Goal: Task Accomplishment & Management: Manage account settings

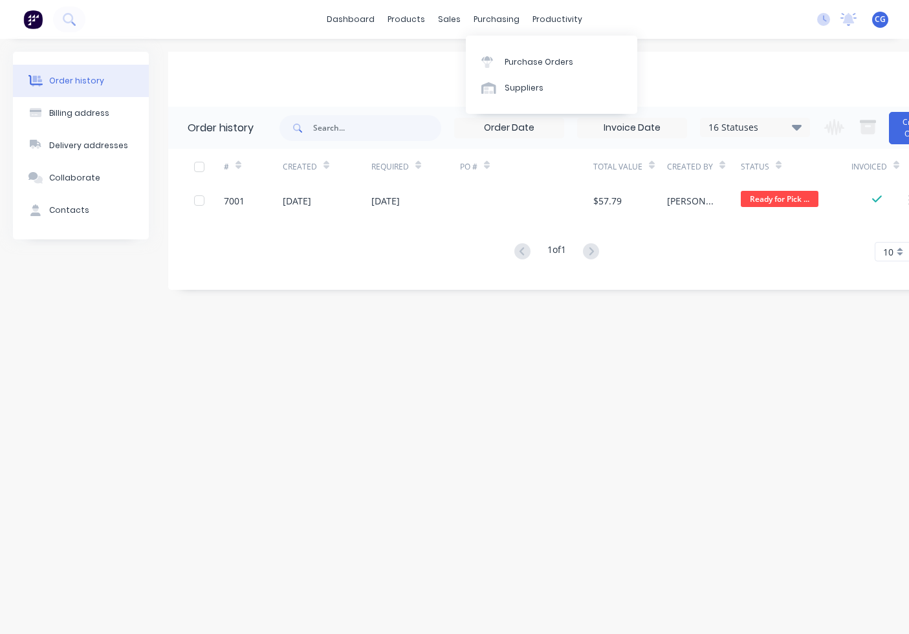
click at [447, 18] on div "sales" at bounding box center [450, 19] width 36 height 19
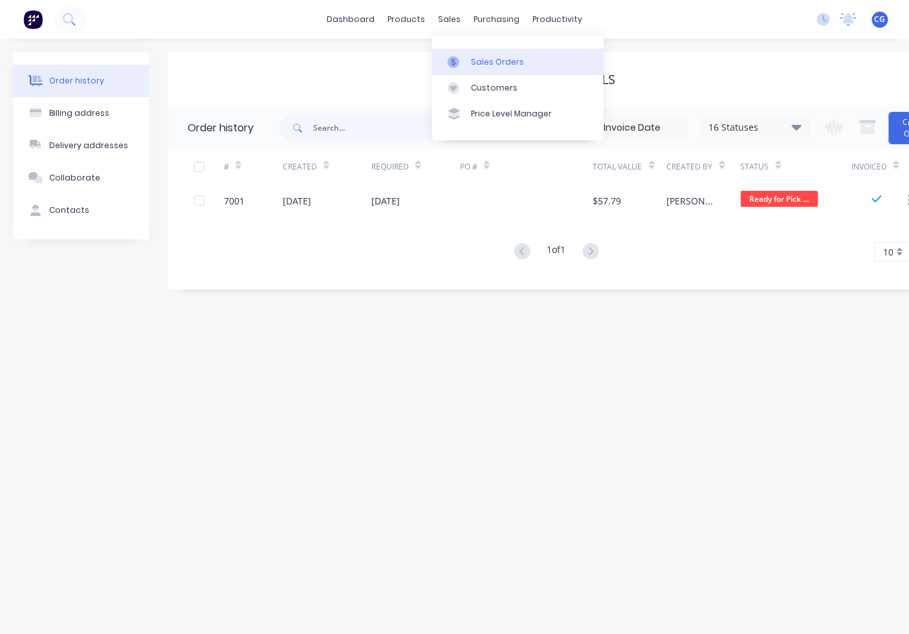
click at [466, 56] on div at bounding box center [457, 62] width 19 height 12
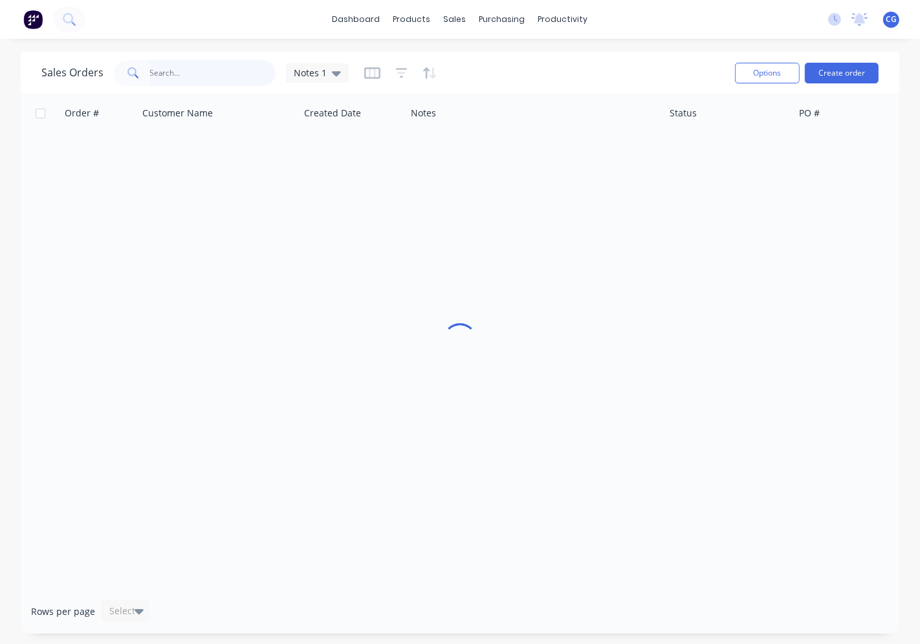
click at [185, 76] on input "text" at bounding box center [213, 73] width 126 height 26
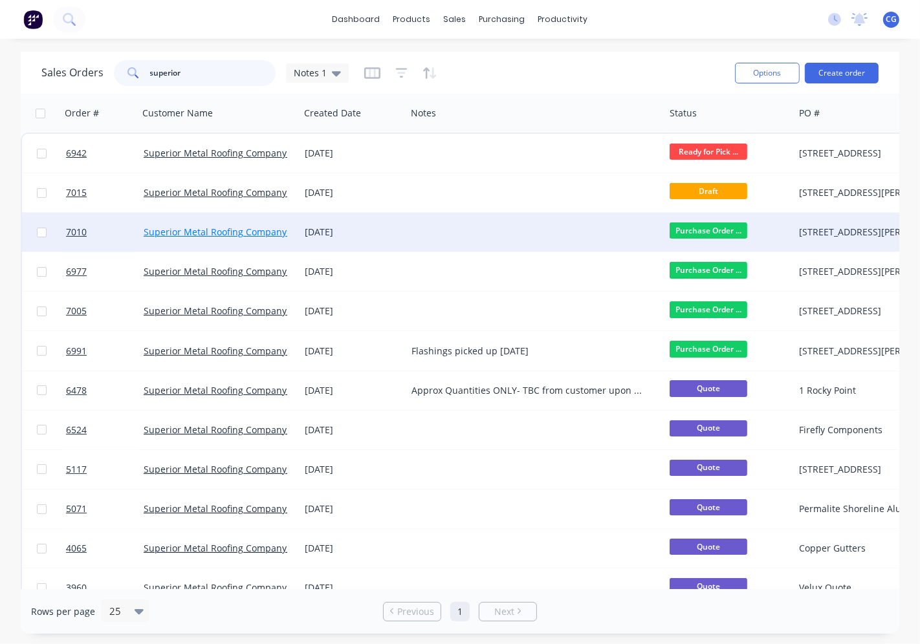
type input "superior"
click at [253, 230] on link "Superior Metal Roofing Company Pty Ltd" at bounding box center [231, 232] width 175 height 12
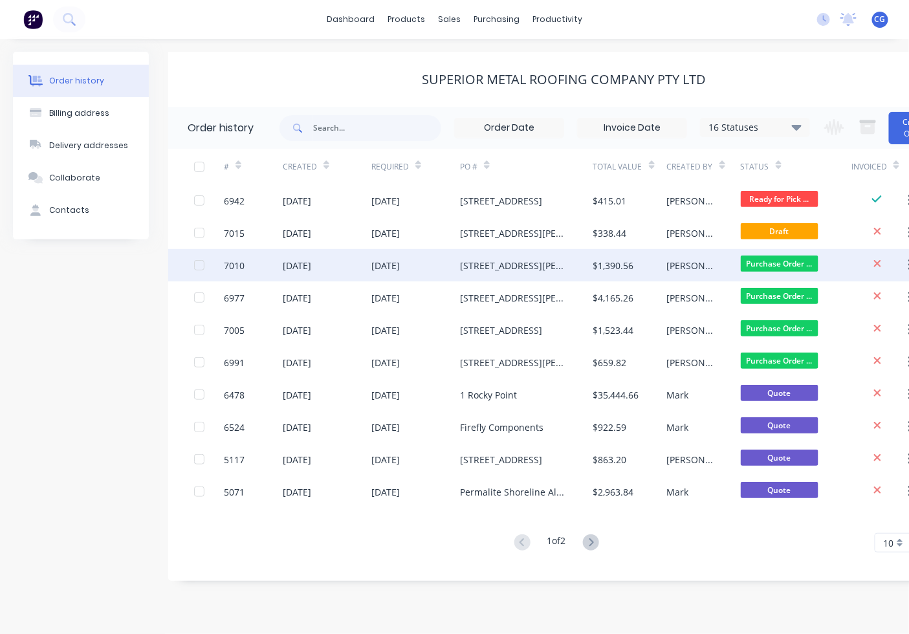
click at [550, 265] on div "[STREET_ADDRESS][PERSON_NAME]" at bounding box center [513, 266] width 107 height 14
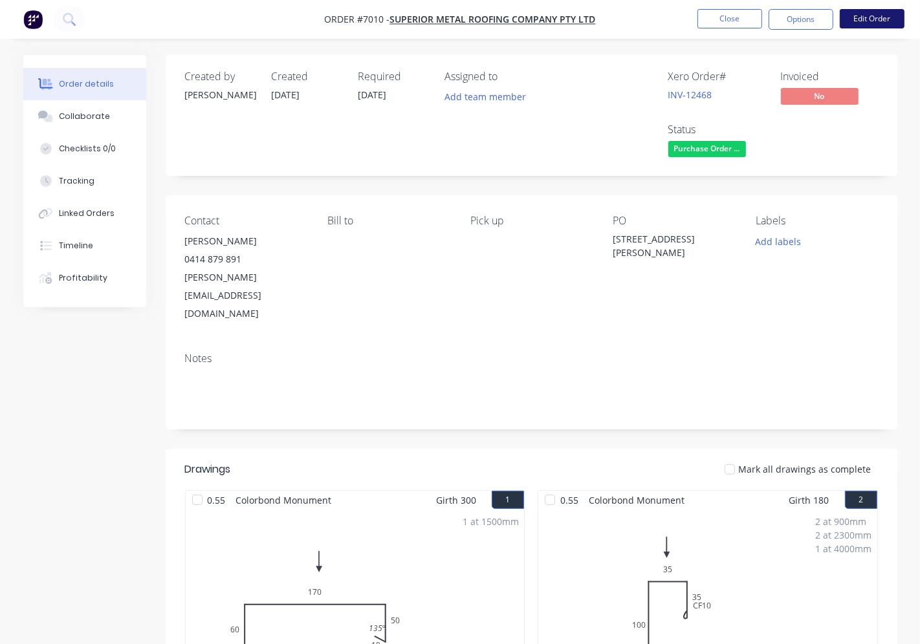
click at [846, 22] on button "Edit Order" at bounding box center [872, 18] width 65 height 19
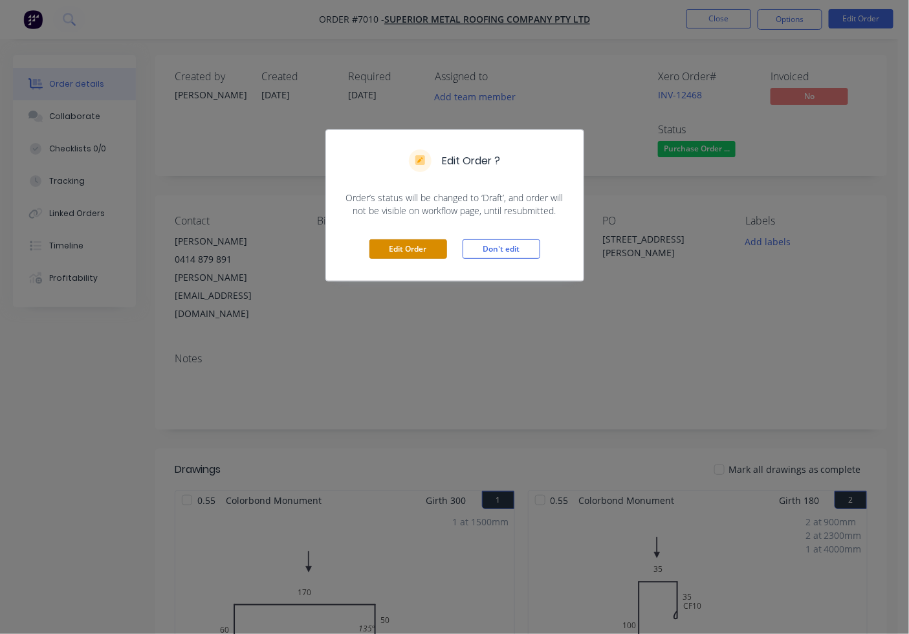
drag, startPoint x: 412, startPoint y: 246, endPoint x: 437, endPoint y: 270, distance: 34.3
click at [414, 246] on button "Edit Order" at bounding box center [408, 248] width 78 height 19
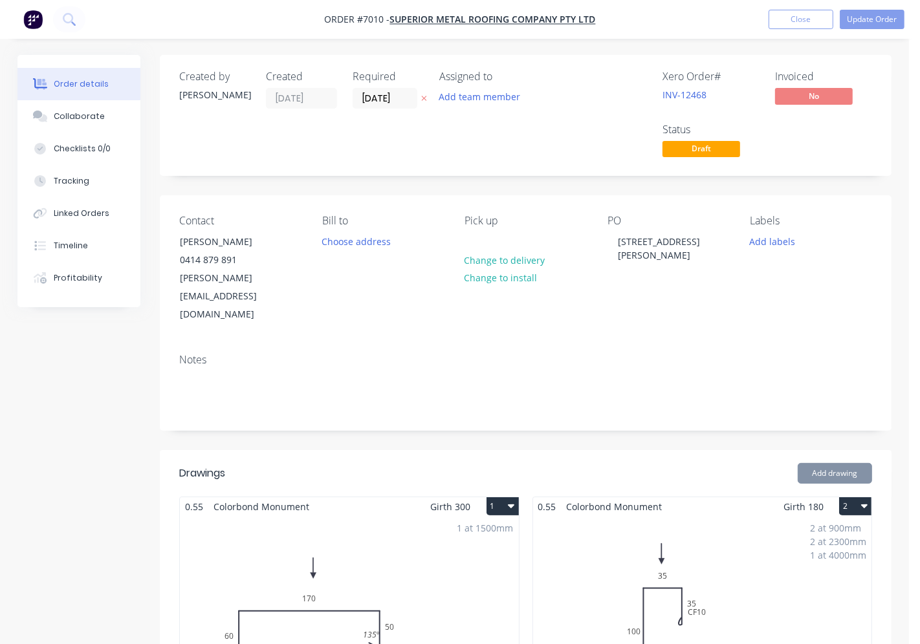
type input "$13.08"
type input "$457.80"
type input "$16.76"
type input "$83.80"
type input "$5.89"
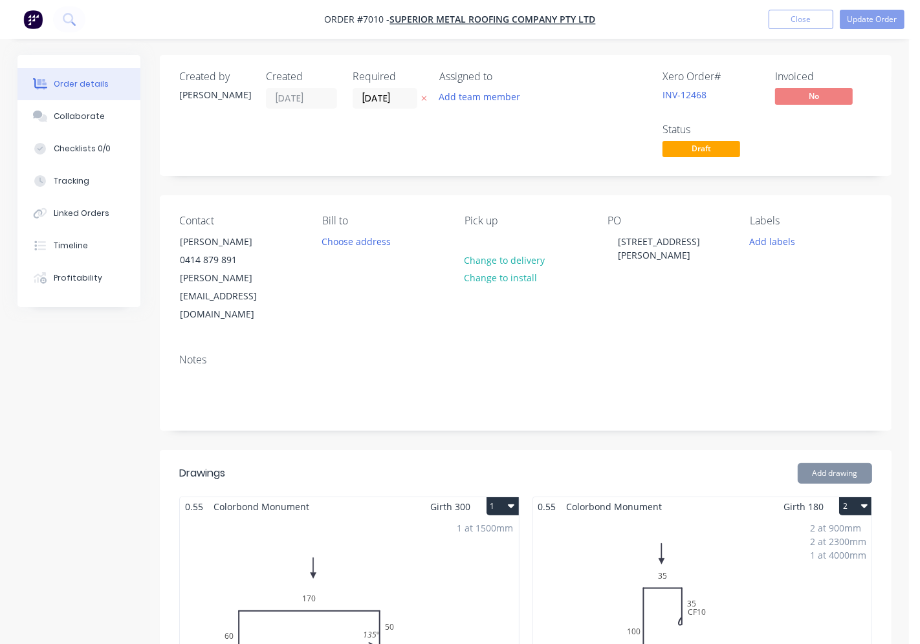
type input "$5.89"
type input "$30.00"
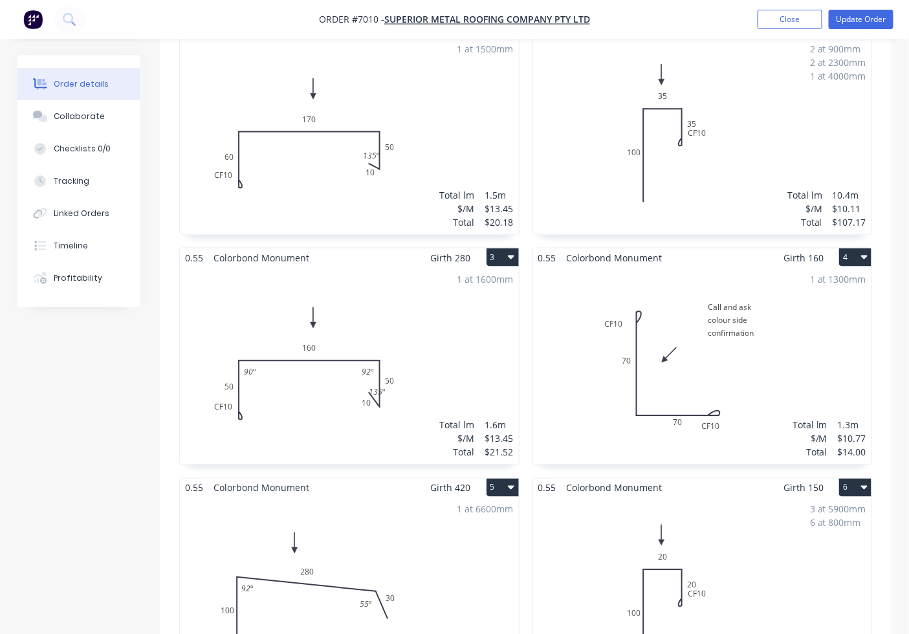
click at [717, 306] on div "1 at 1300mm Total lm $/M Total 1.3m $10.77 $14.00" at bounding box center [702, 365] width 339 height 197
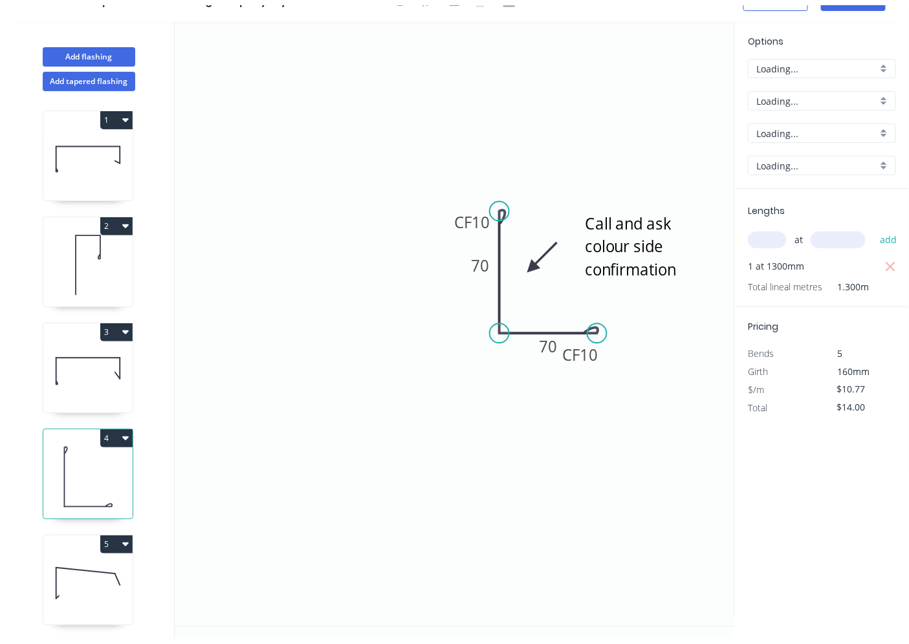
scroll to position [24, 0]
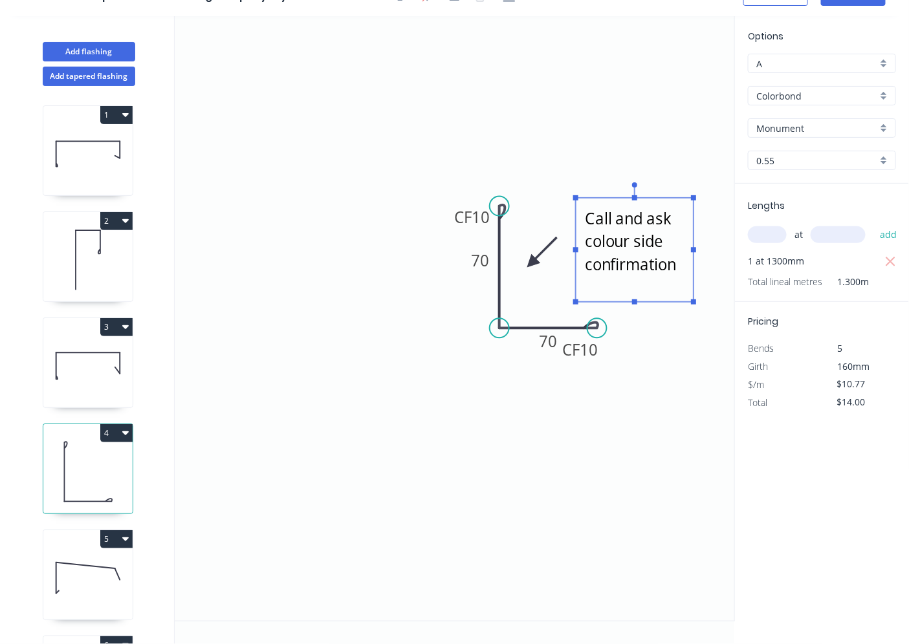
click at [639, 241] on textarea "Call and ask colour side confirmation" at bounding box center [634, 249] width 105 height 91
click at [664, 265] on div "Delete" at bounding box center [706, 265] width 130 height 27
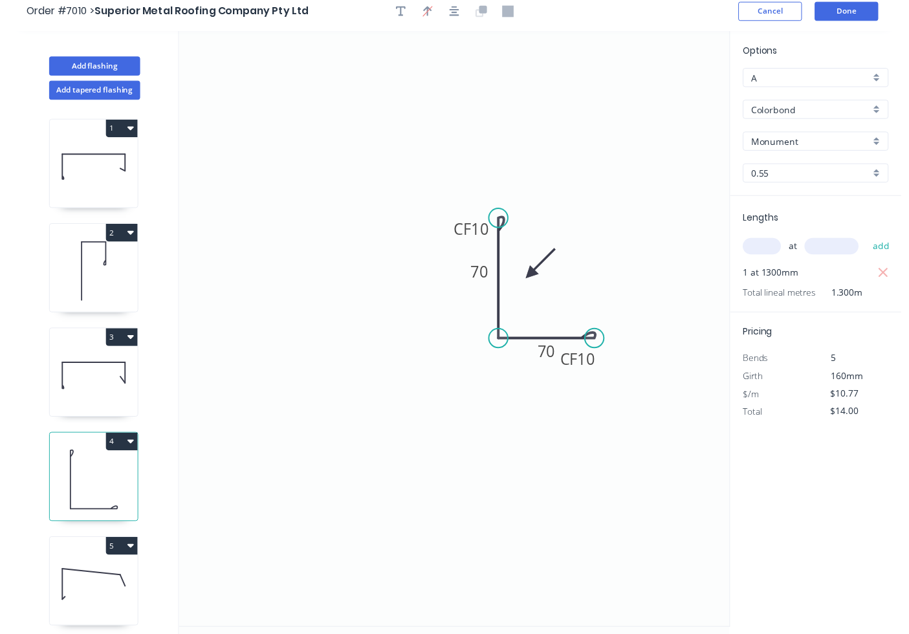
scroll to position [0, 0]
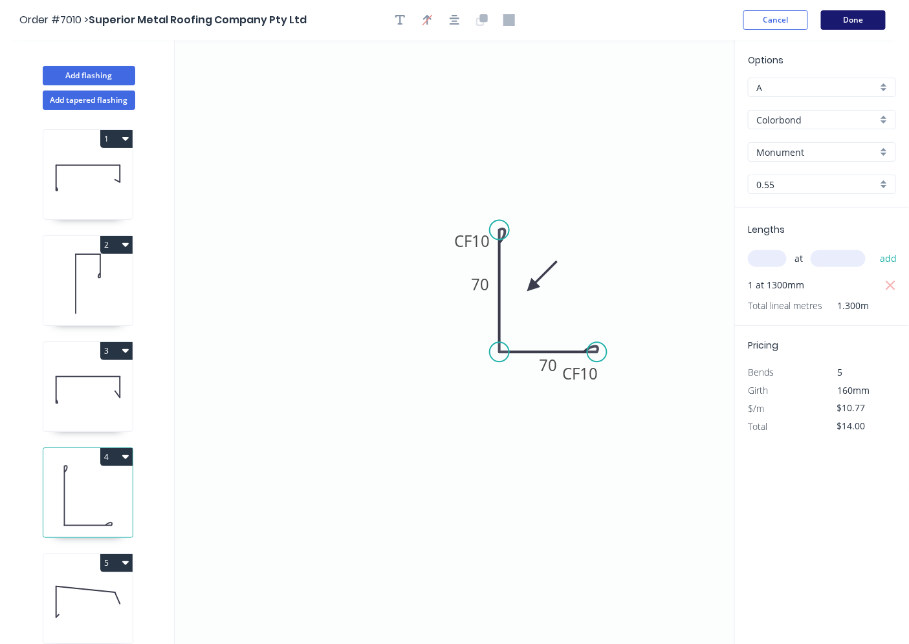
click at [851, 23] on button "Done" at bounding box center [853, 19] width 65 height 19
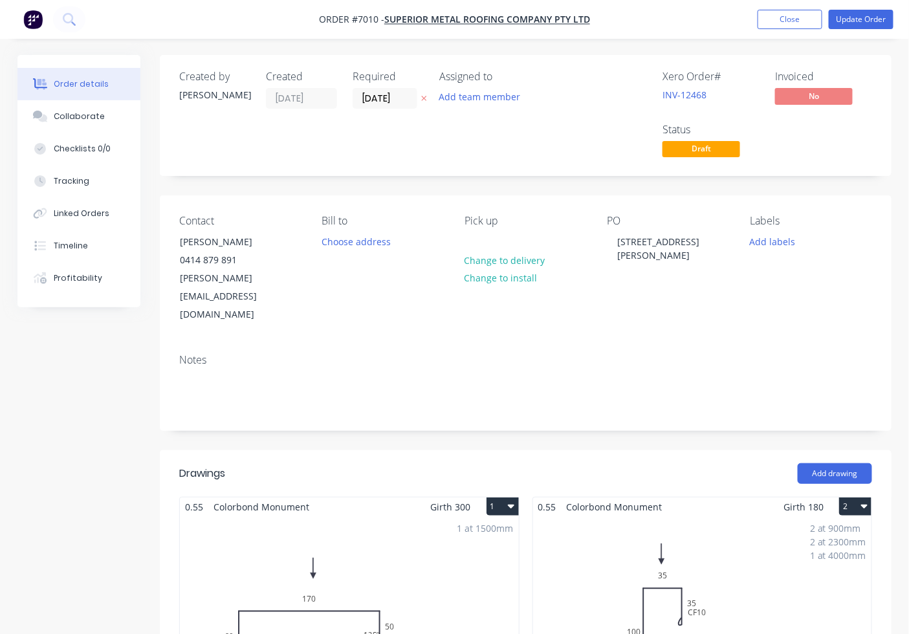
type input "$13.08"
type input "$457.80"
type input "$16.76"
type input "$83.80"
type input "$5.89"
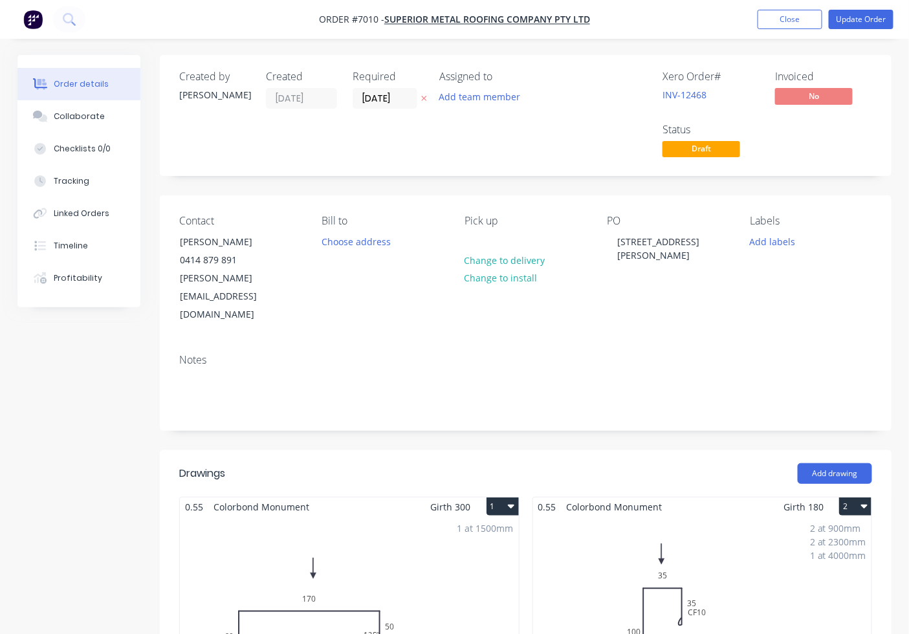
type input "$5.89"
type input "$30.00"
click at [868, 22] on button "Update Order" at bounding box center [861, 19] width 65 height 19
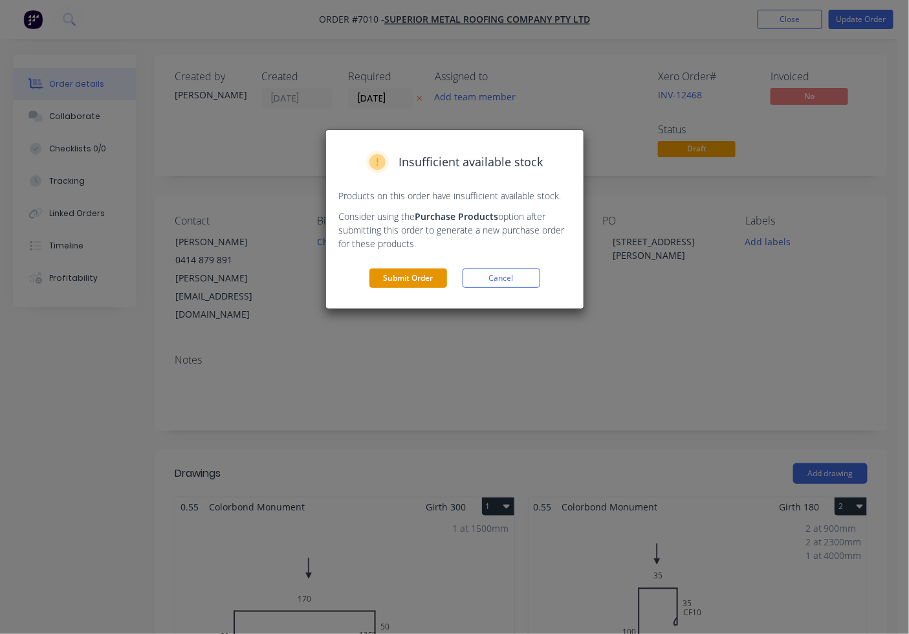
click at [399, 274] on button "Submit Order" at bounding box center [408, 278] width 78 height 19
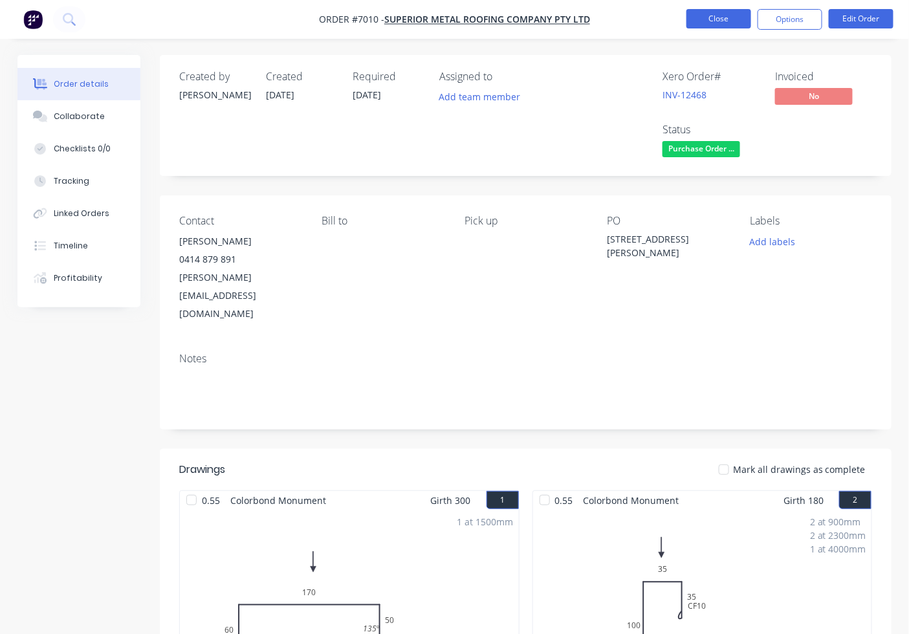
click at [729, 28] on button "Close" at bounding box center [718, 18] width 65 height 19
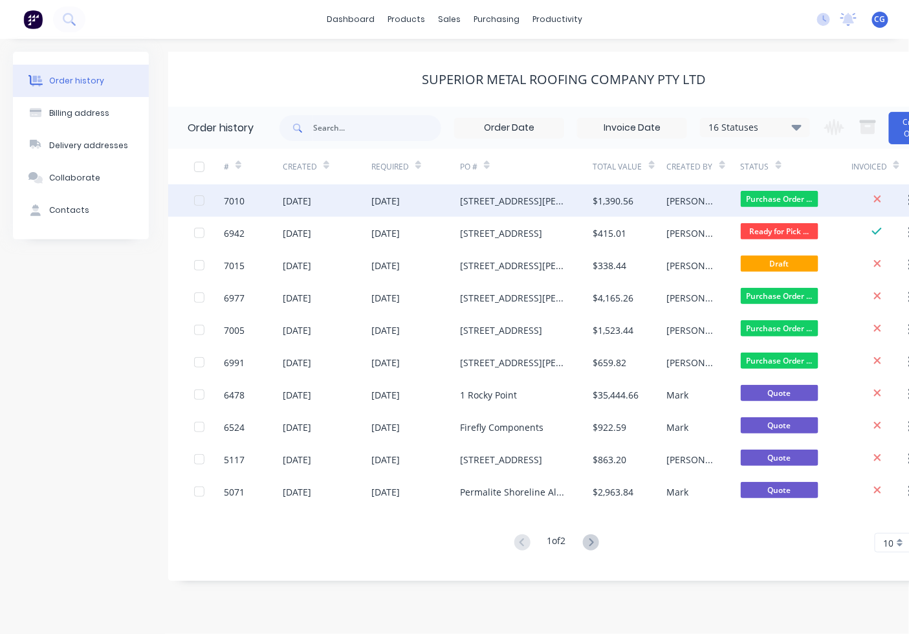
click at [461, 204] on div "[STREET_ADDRESS][PERSON_NAME]" at bounding box center [513, 201] width 107 height 14
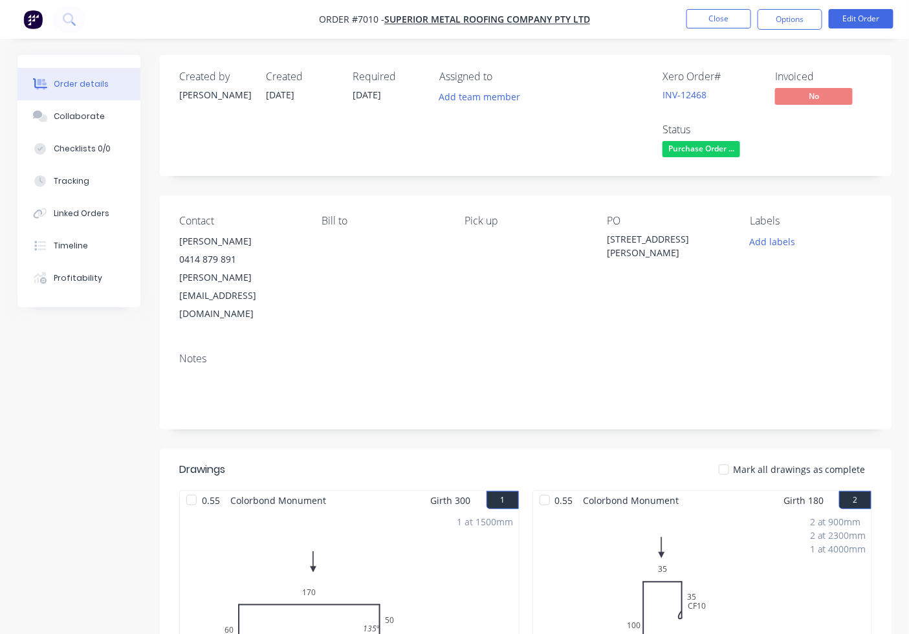
scroll to position [120, 0]
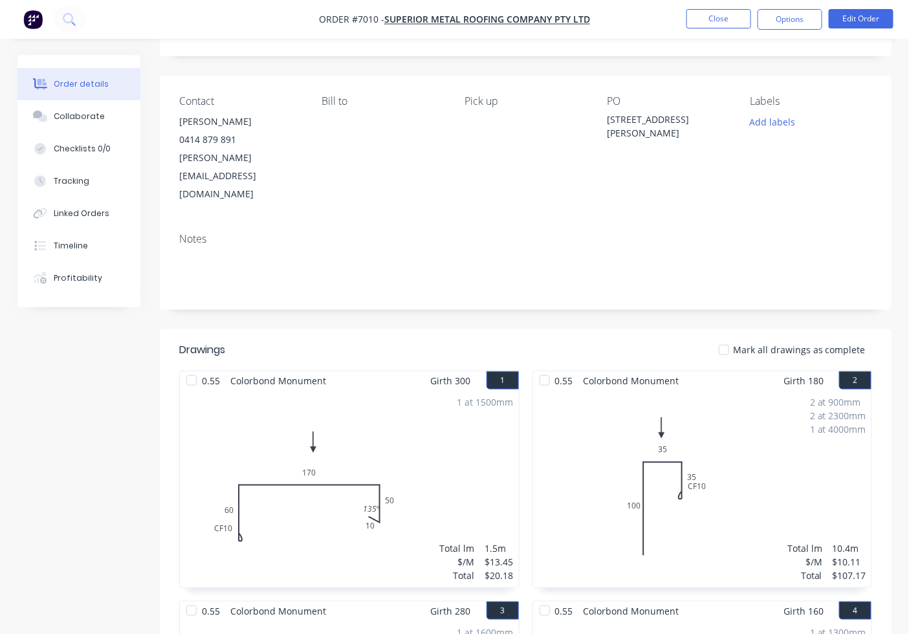
drag, startPoint x: 730, startPoint y: 318, endPoint x: 831, endPoint y: 400, distance: 130.7
click at [730, 337] on div at bounding box center [724, 350] width 26 height 26
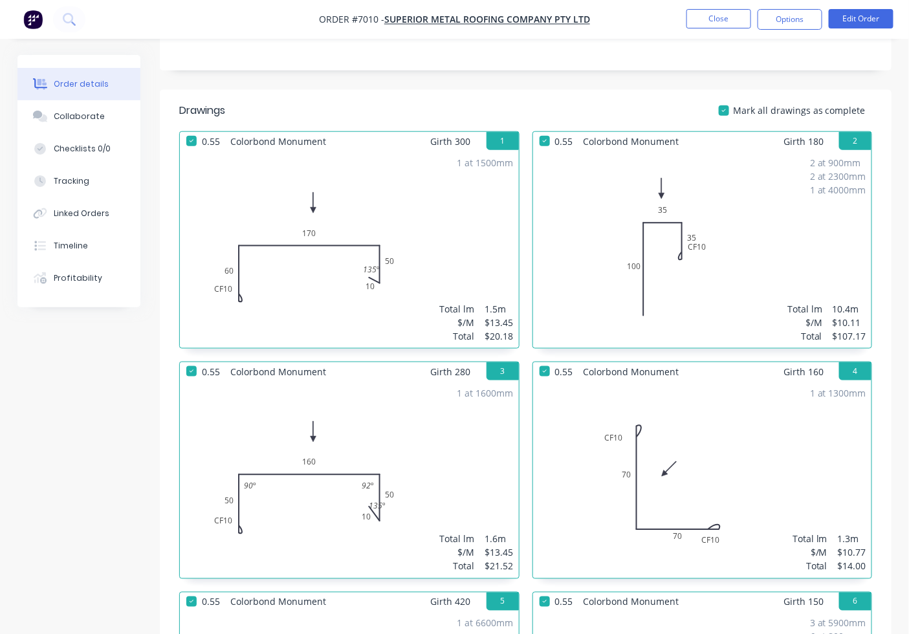
scroll to position [0, 0]
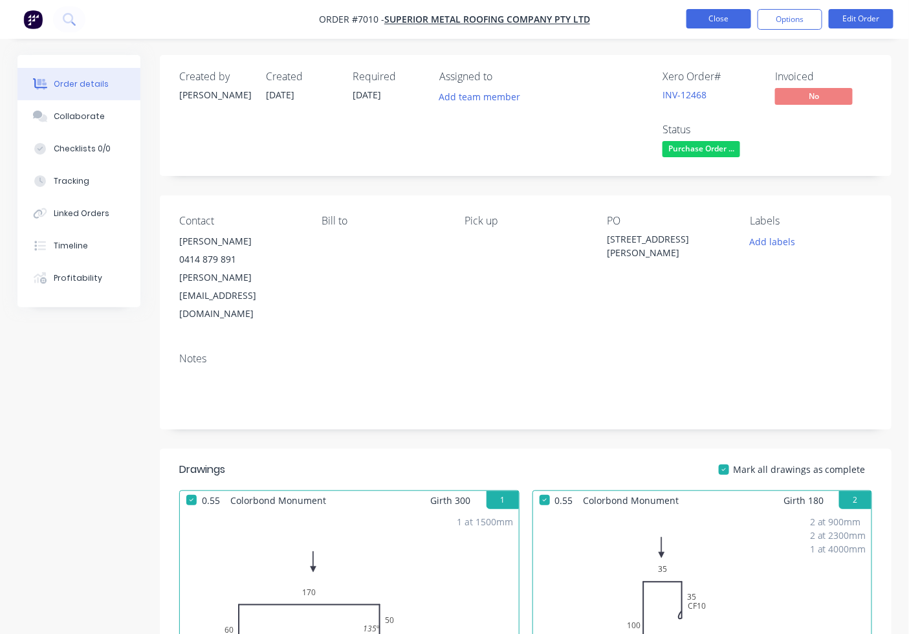
click at [708, 19] on button "Close" at bounding box center [718, 18] width 65 height 19
